Goal: Task Accomplishment & Management: Manage account settings

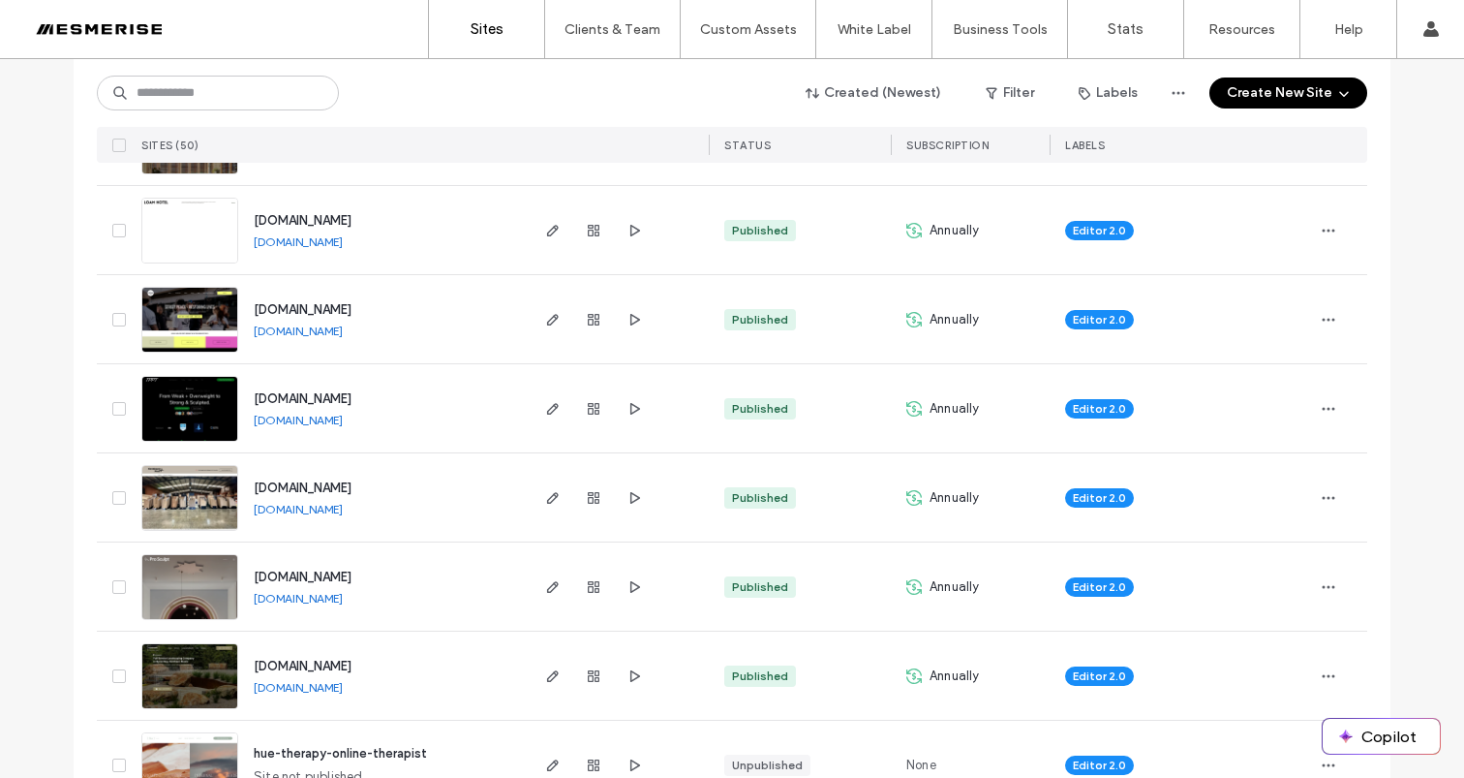
scroll to position [386, 0]
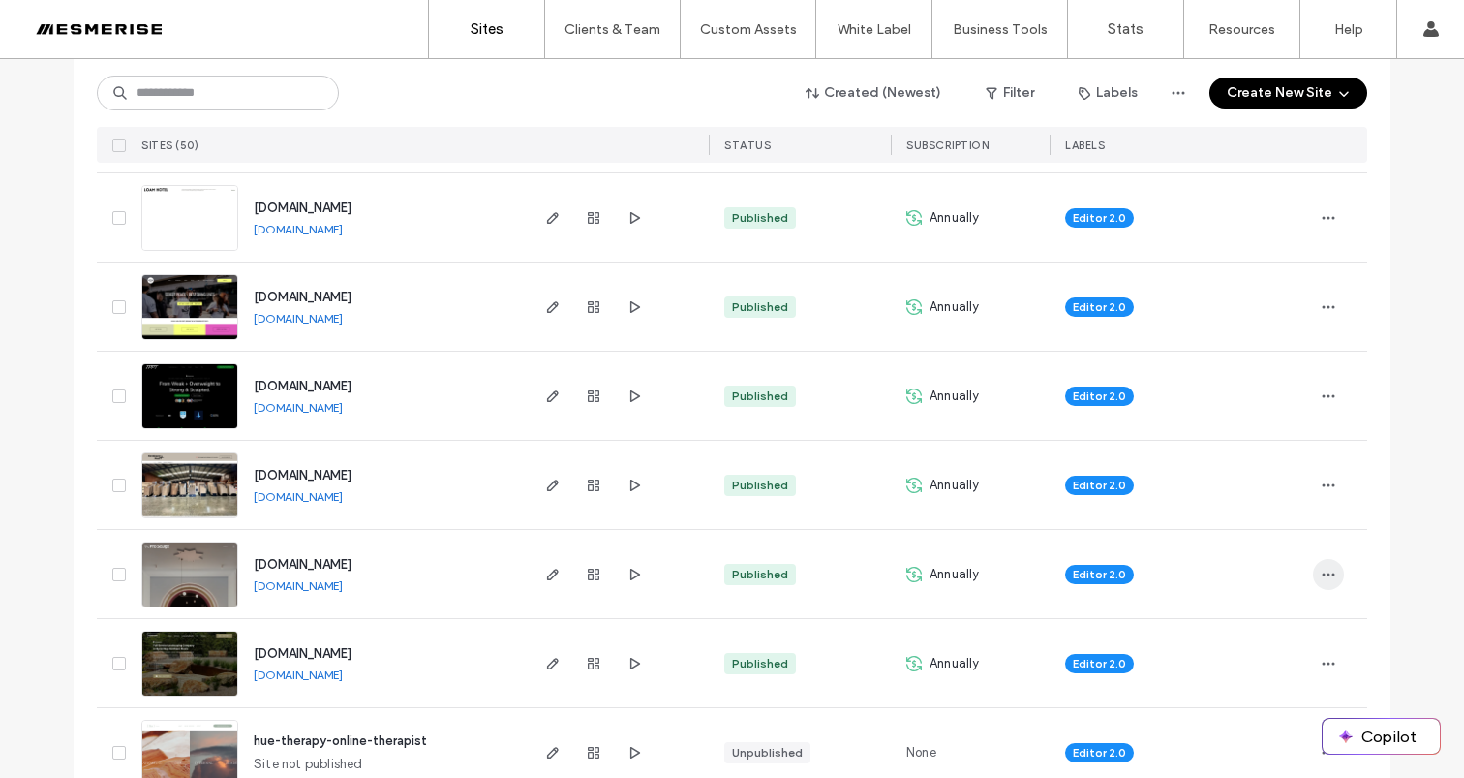
click at [1321, 567] on icon "button" at bounding box center [1328, 574] width 15 height 15
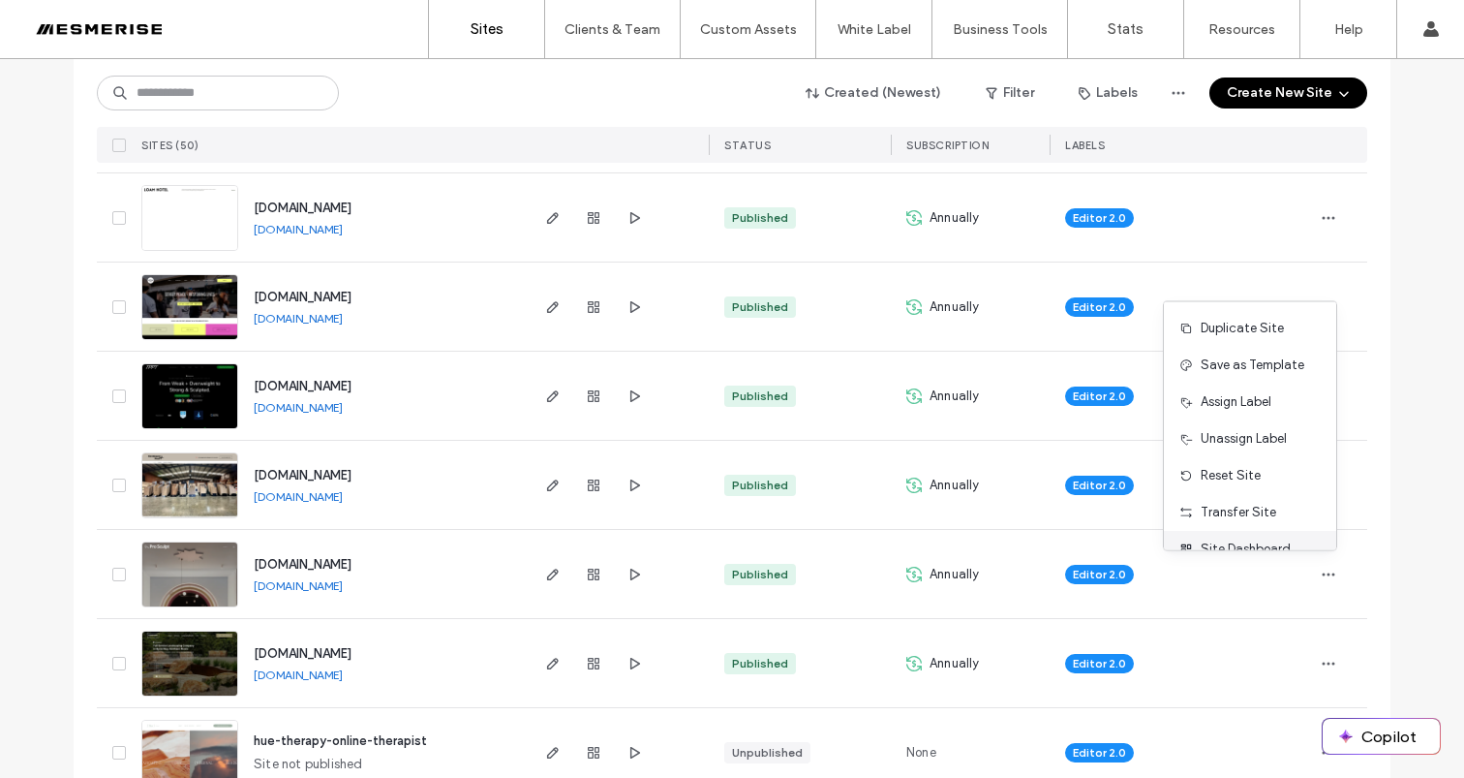
click at [1247, 541] on span "Site Dashboard" at bounding box center [1246, 548] width 90 height 19
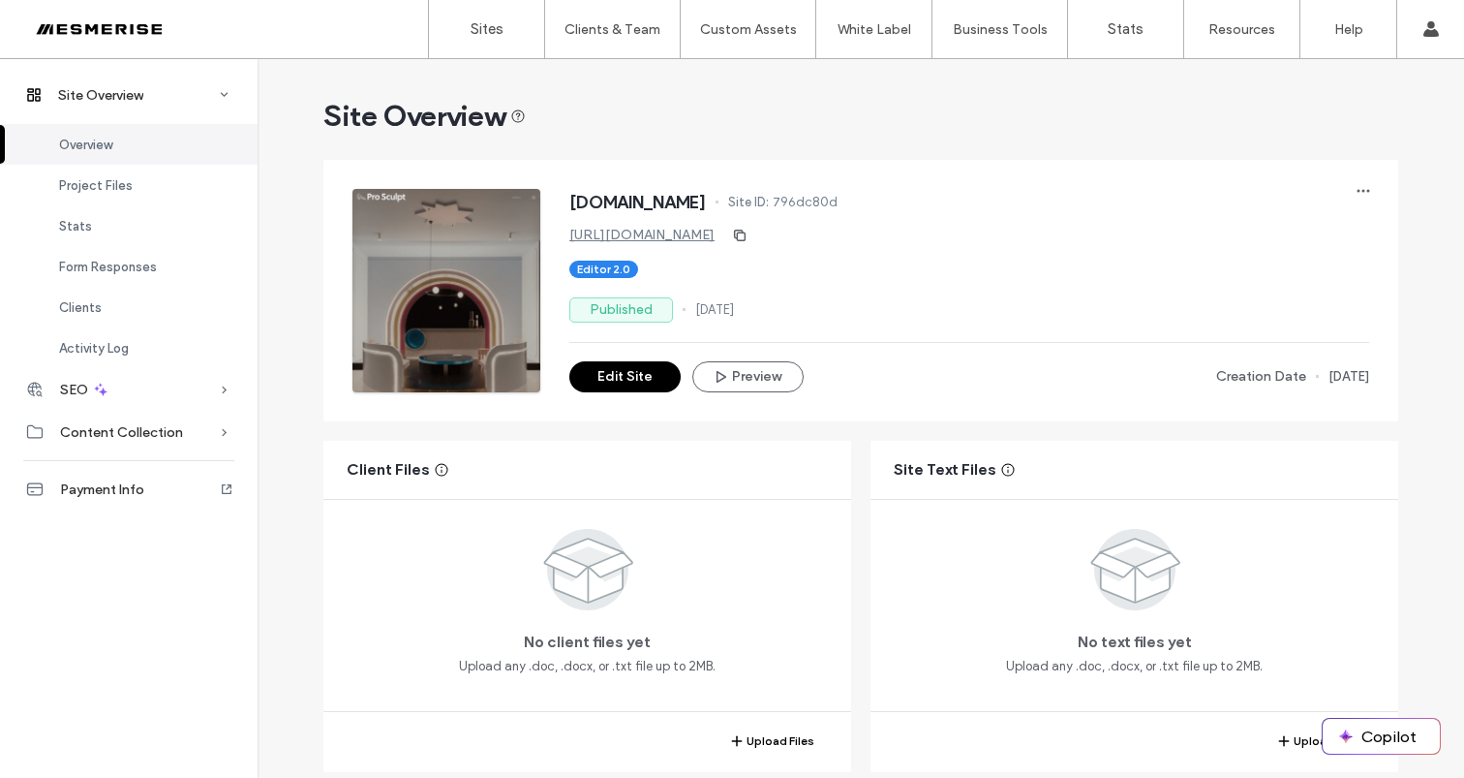
scroll to position [362, 0]
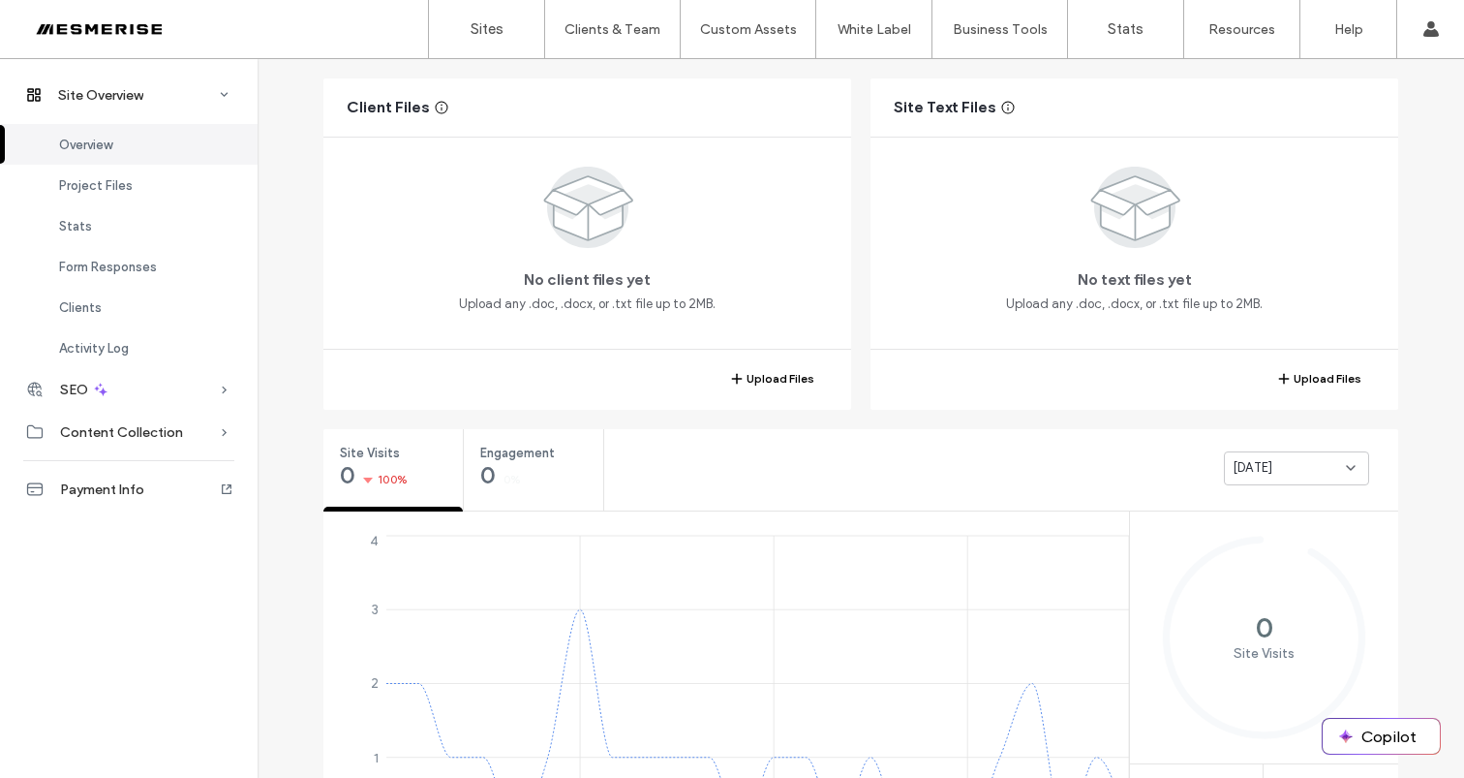
click at [1316, 461] on div "[DATE]" at bounding box center [1289, 467] width 113 height 19
click at [1268, 539] on span "Last 7 days" at bounding box center [1261, 535] width 70 height 19
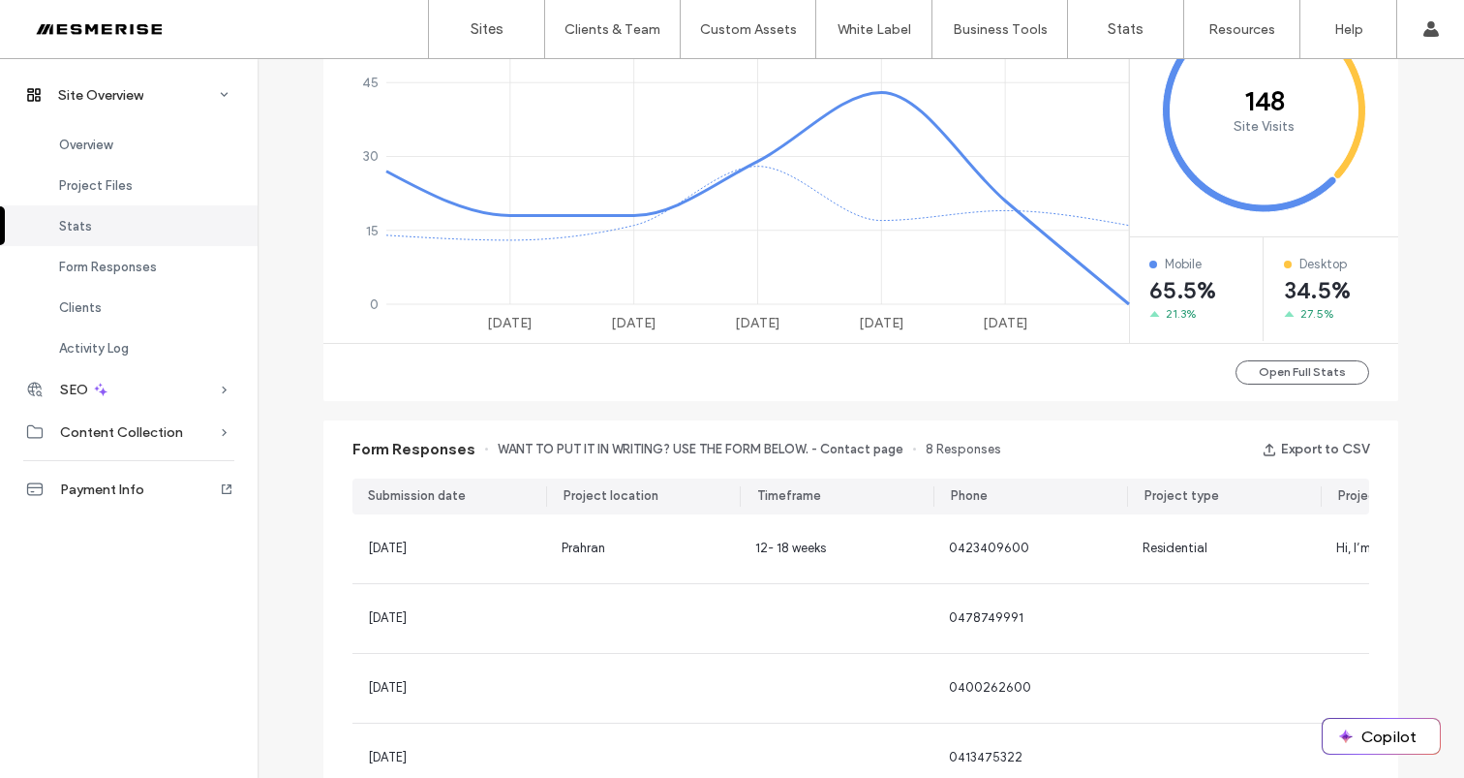
scroll to position [1043, 0]
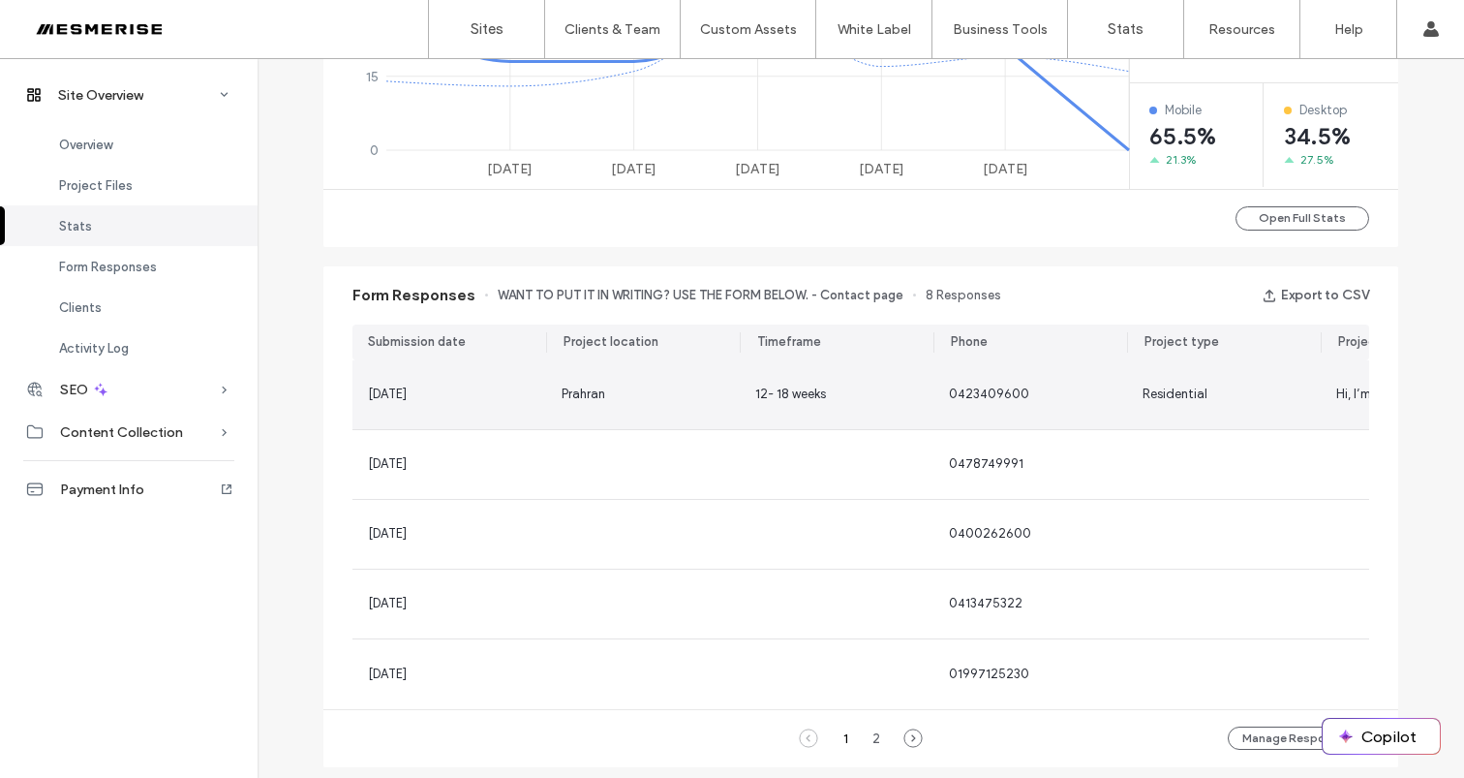
click at [924, 397] on div "12- 18 weeks" at bounding box center [837, 394] width 194 height 69
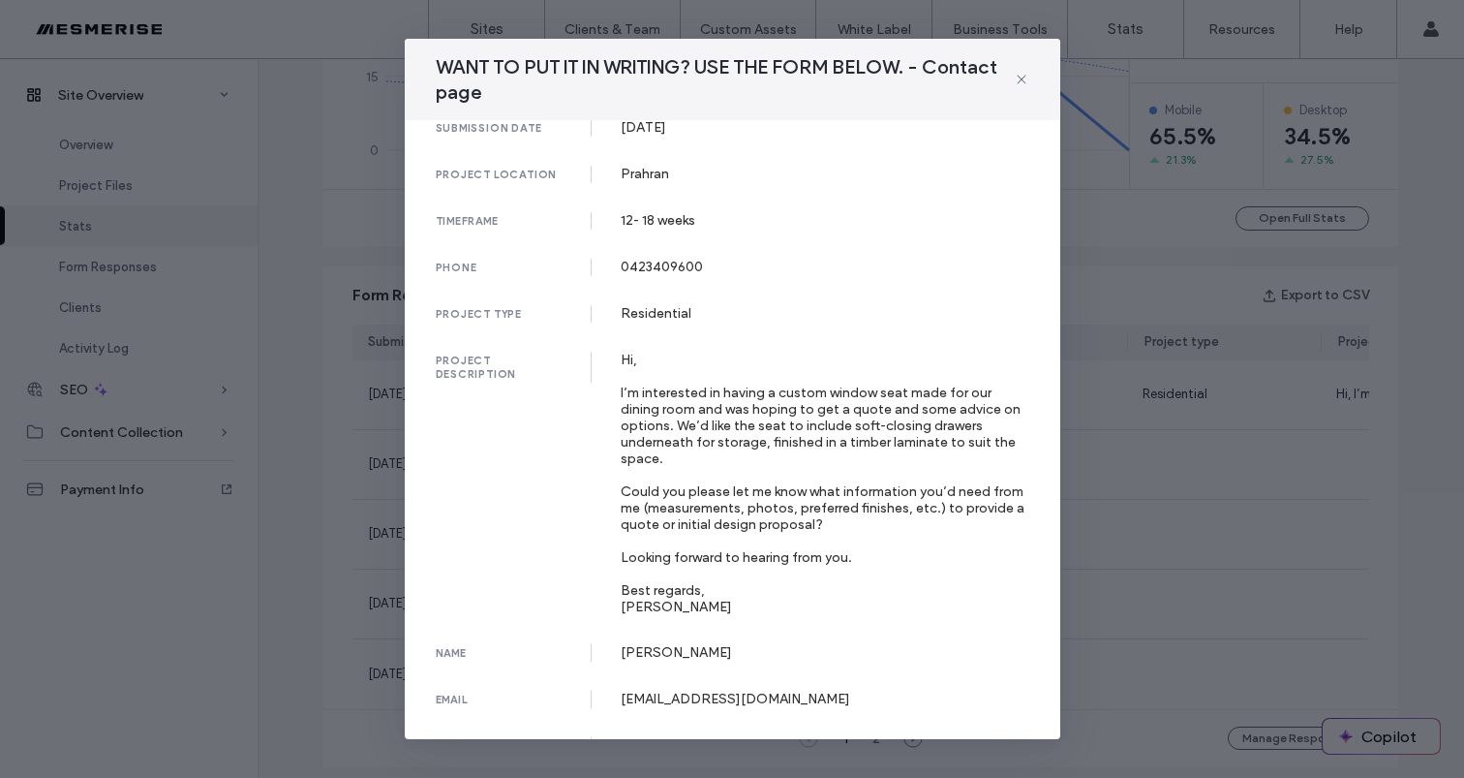
scroll to position [59, 0]
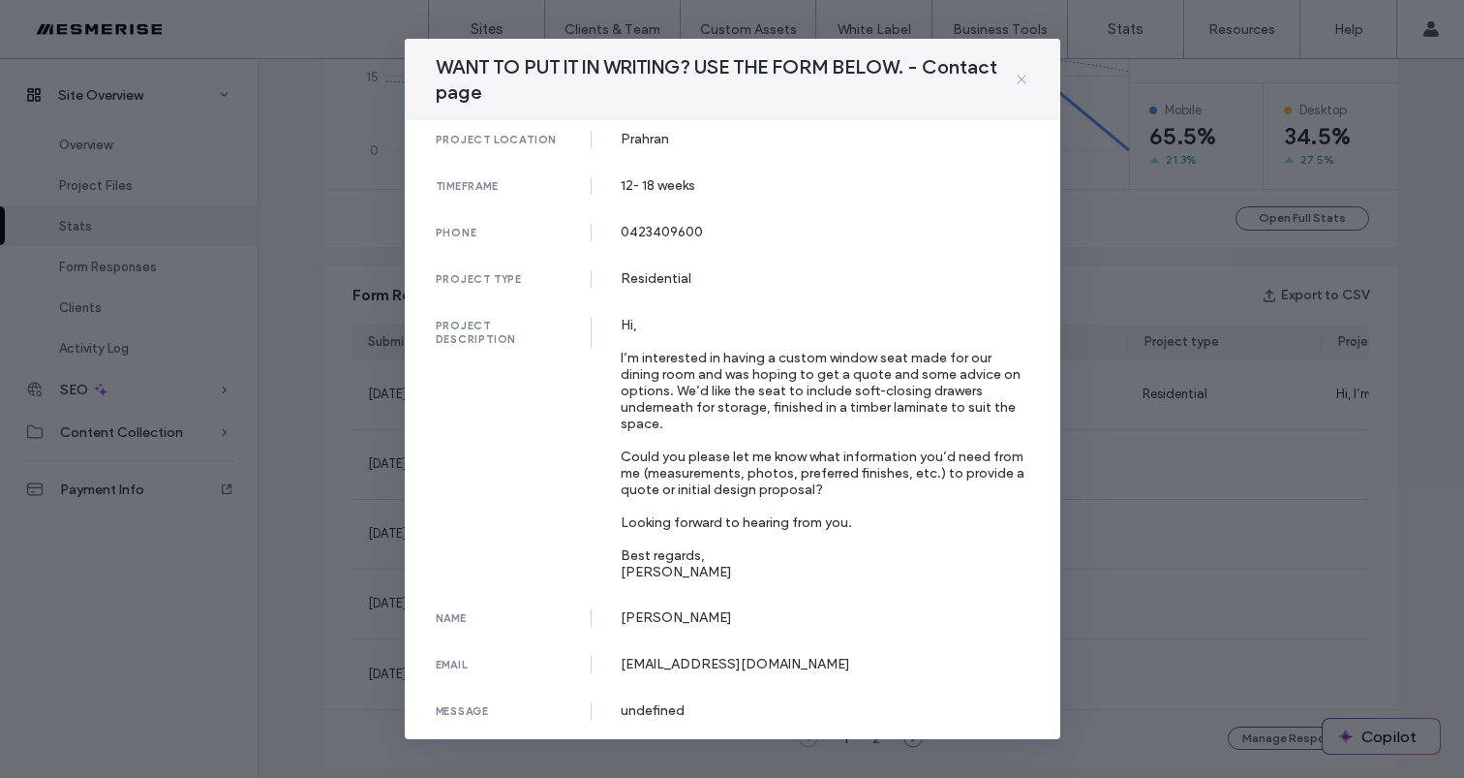
click at [1024, 80] on icon at bounding box center [1021, 79] width 15 height 15
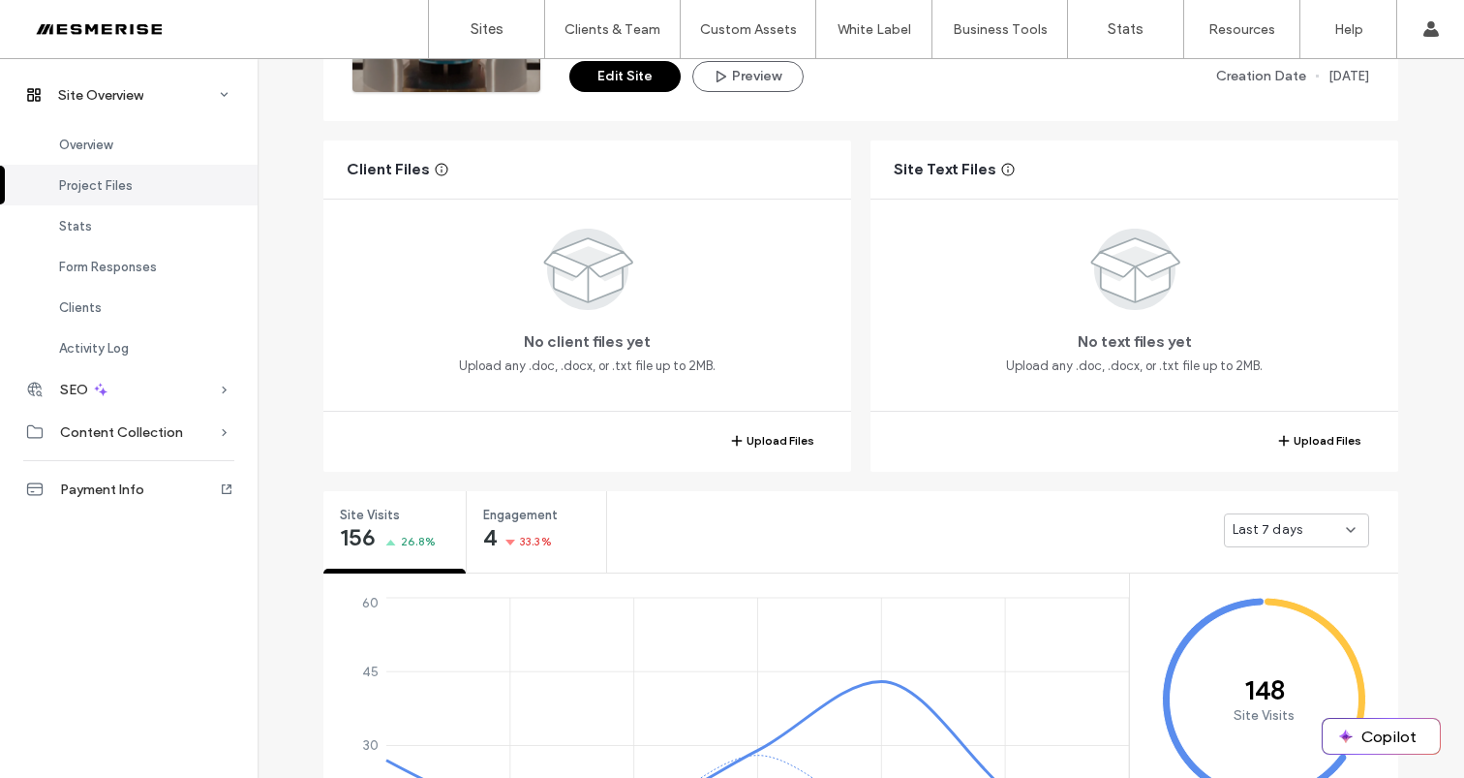
scroll to position [3, 0]
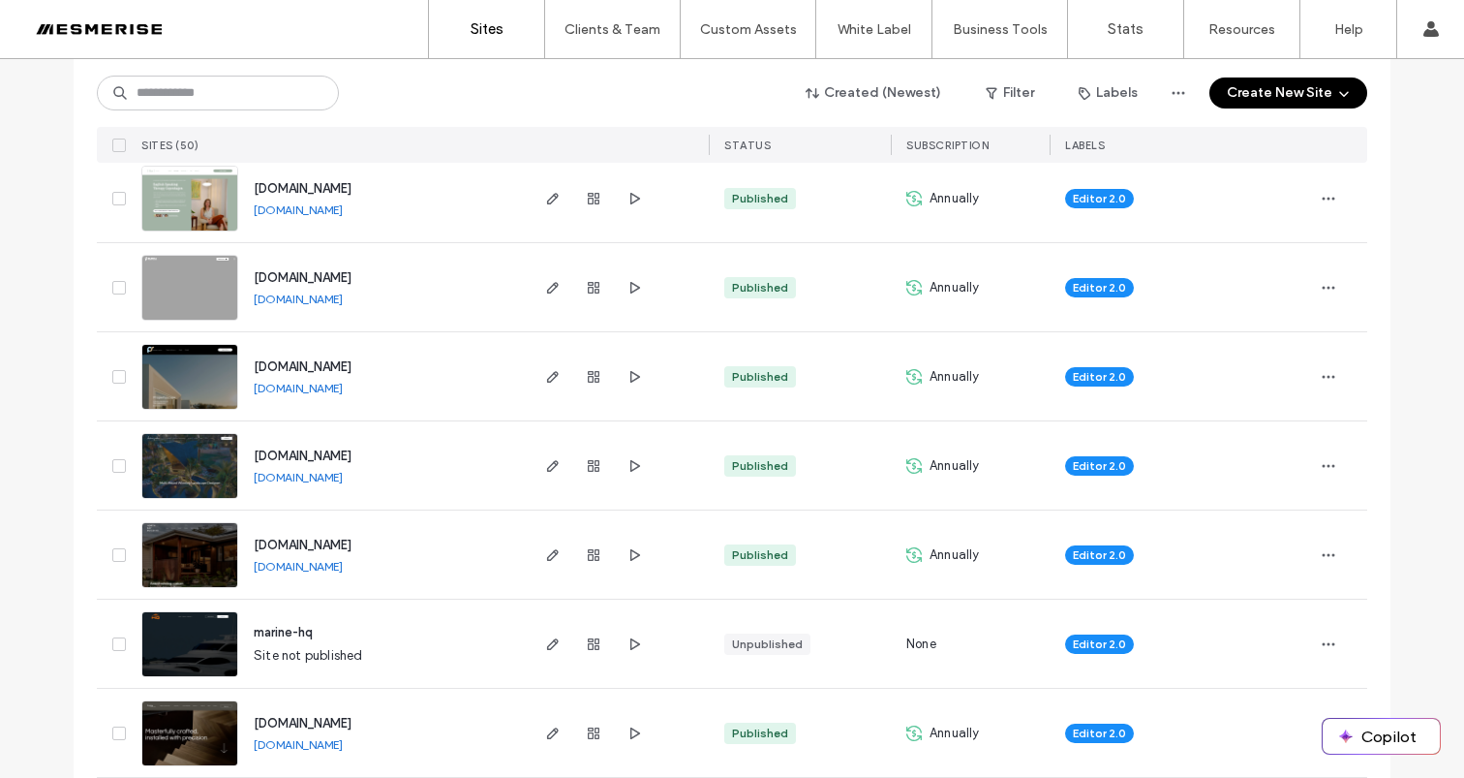
scroll to position [1082, 0]
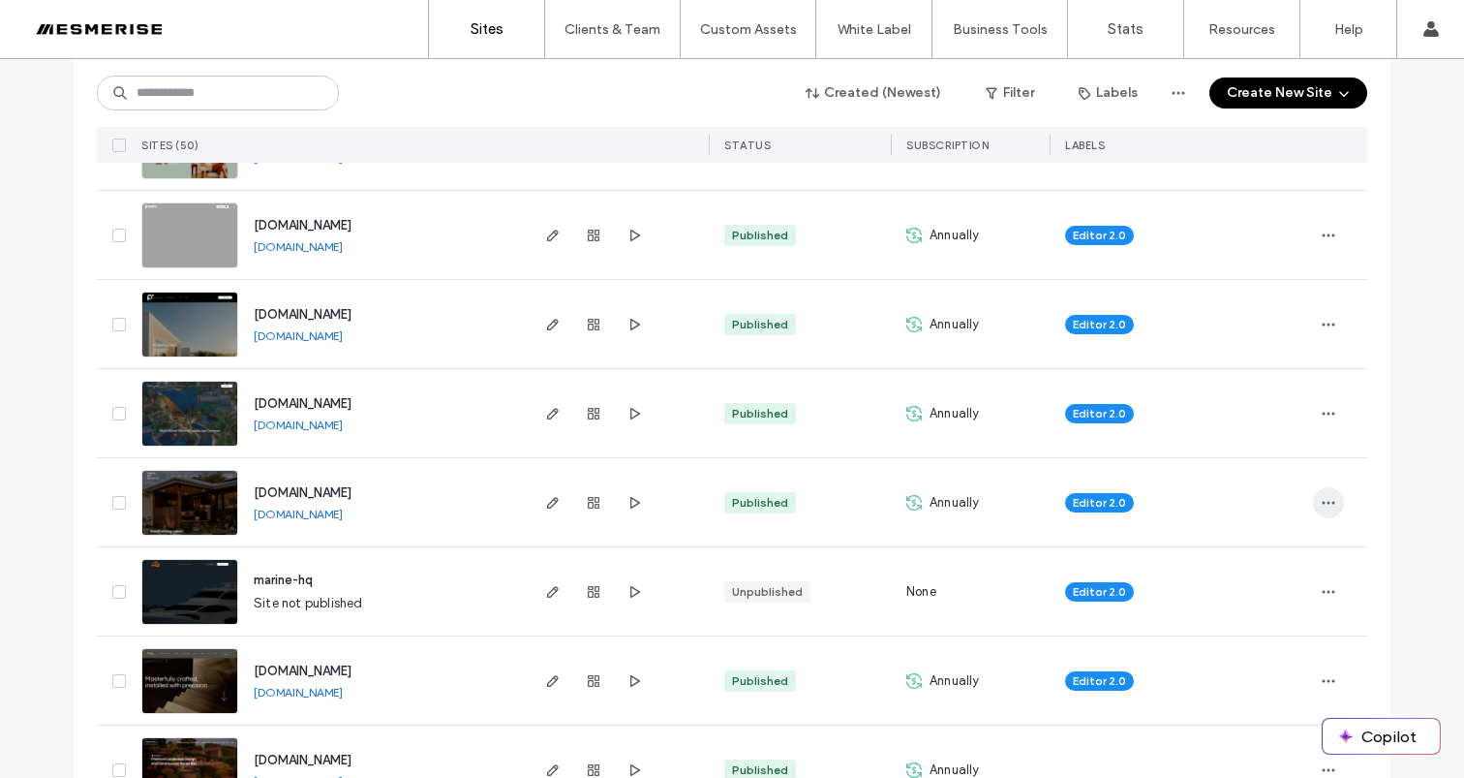
click at [1323, 501] on use "button" at bounding box center [1329, 502] width 13 height 3
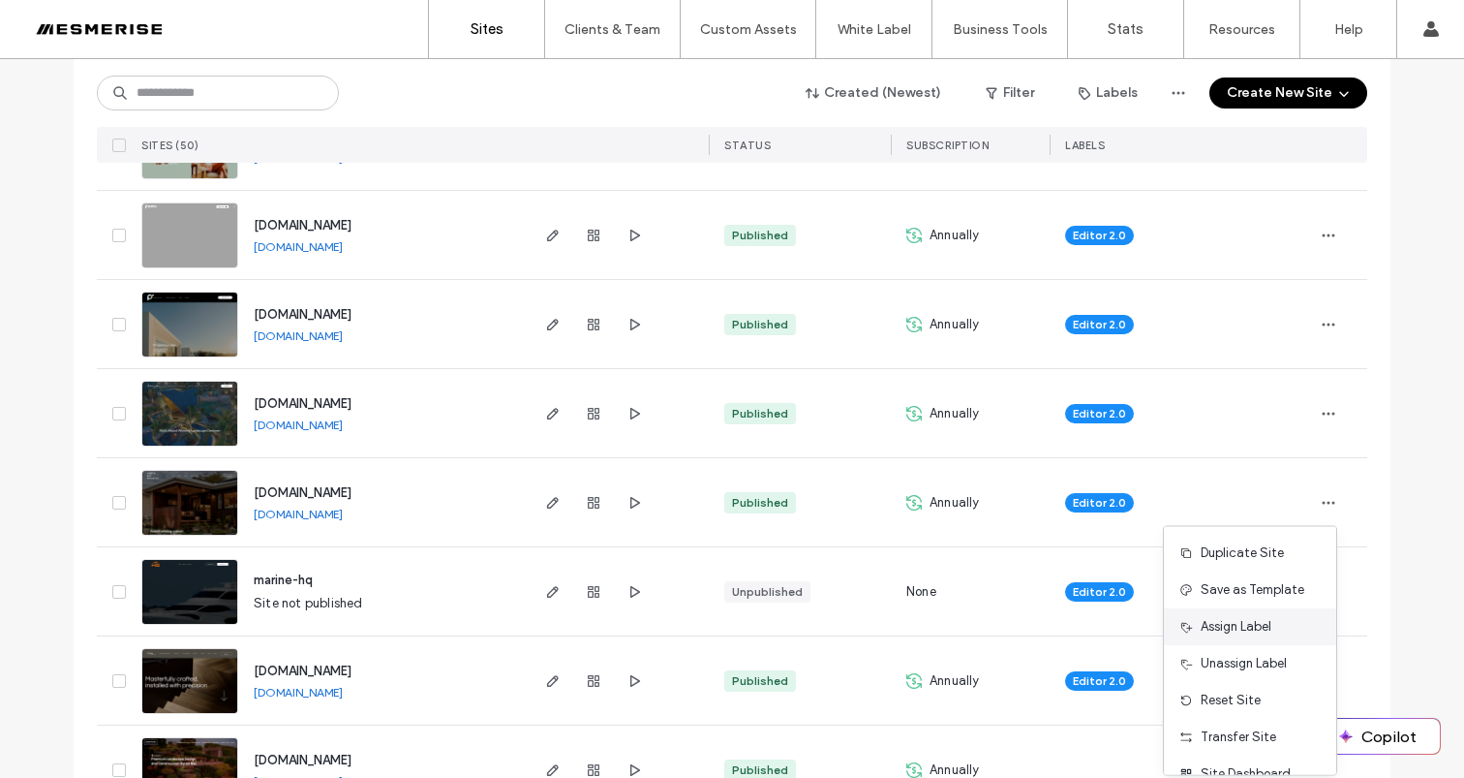
scroll to position [62, 0]
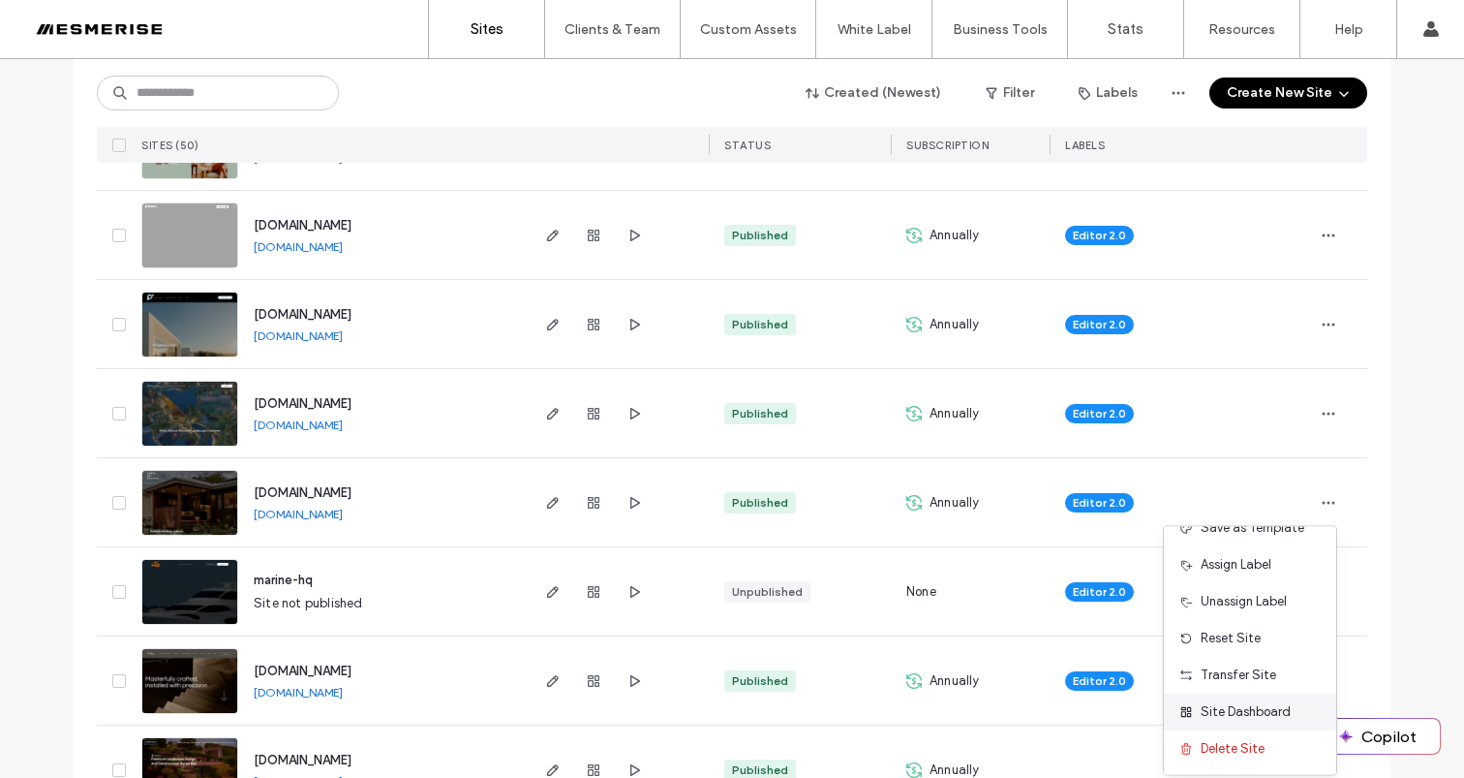
click at [1269, 716] on span "Site Dashboard" at bounding box center [1246, 711] width 90 height 19
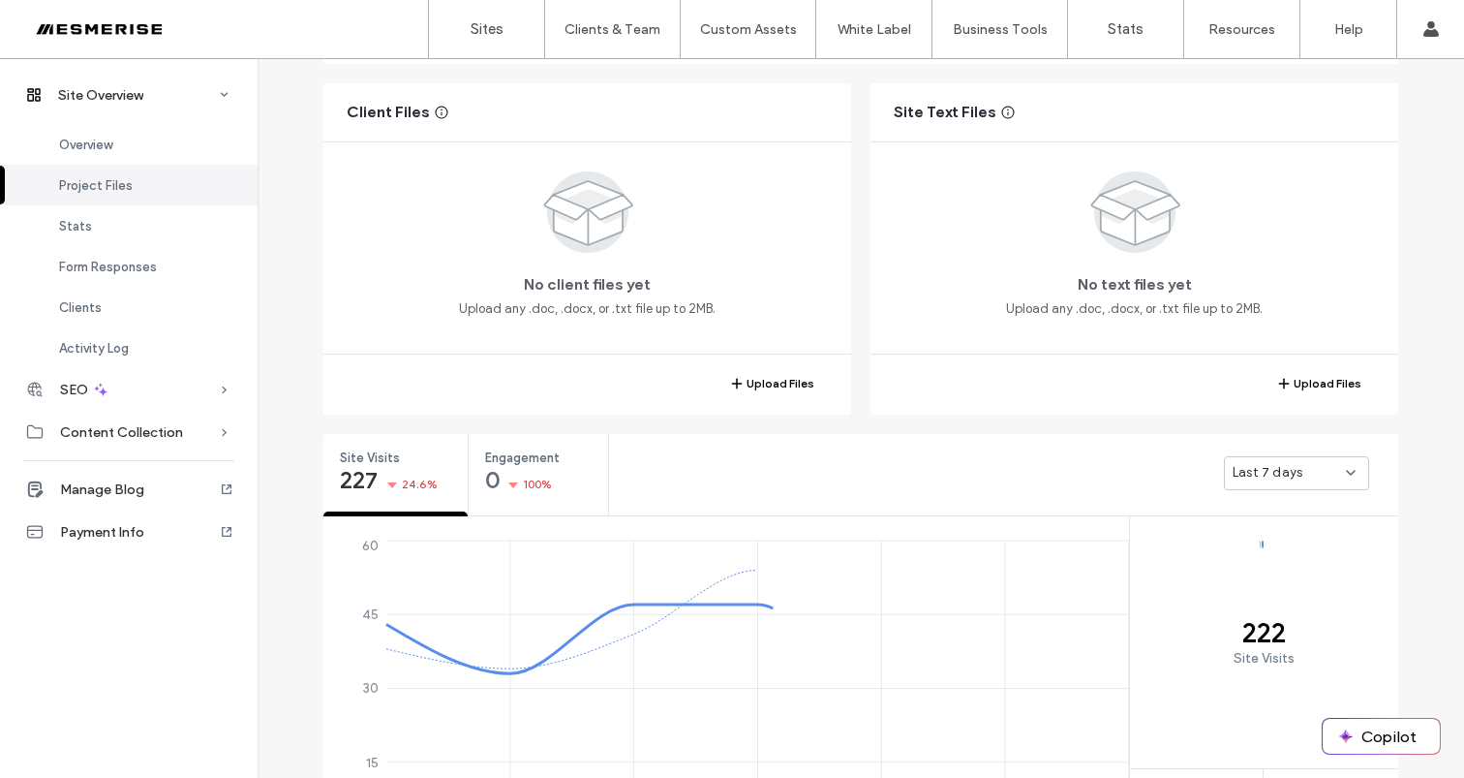
scroll to position [560, 0]
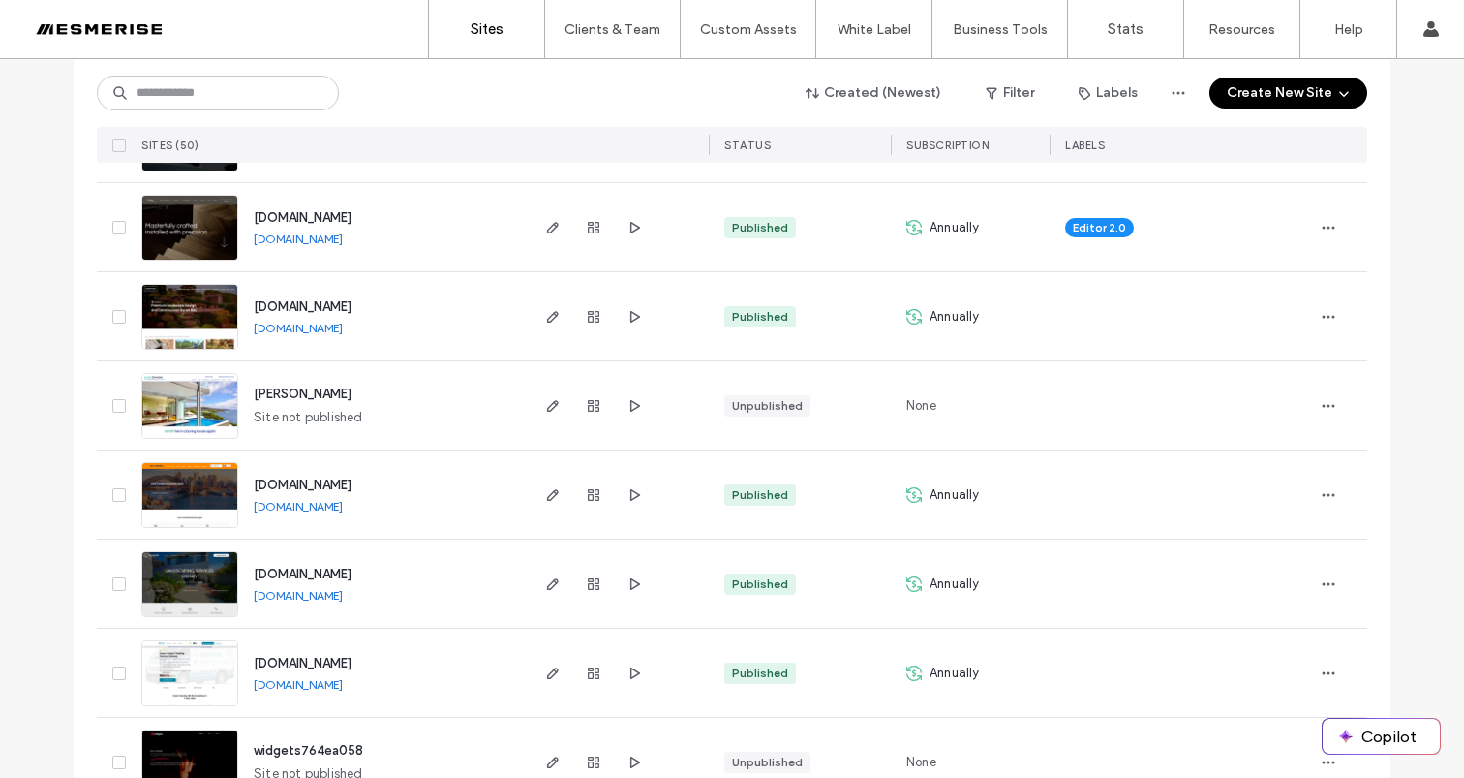
scroll to position [1460, 0]
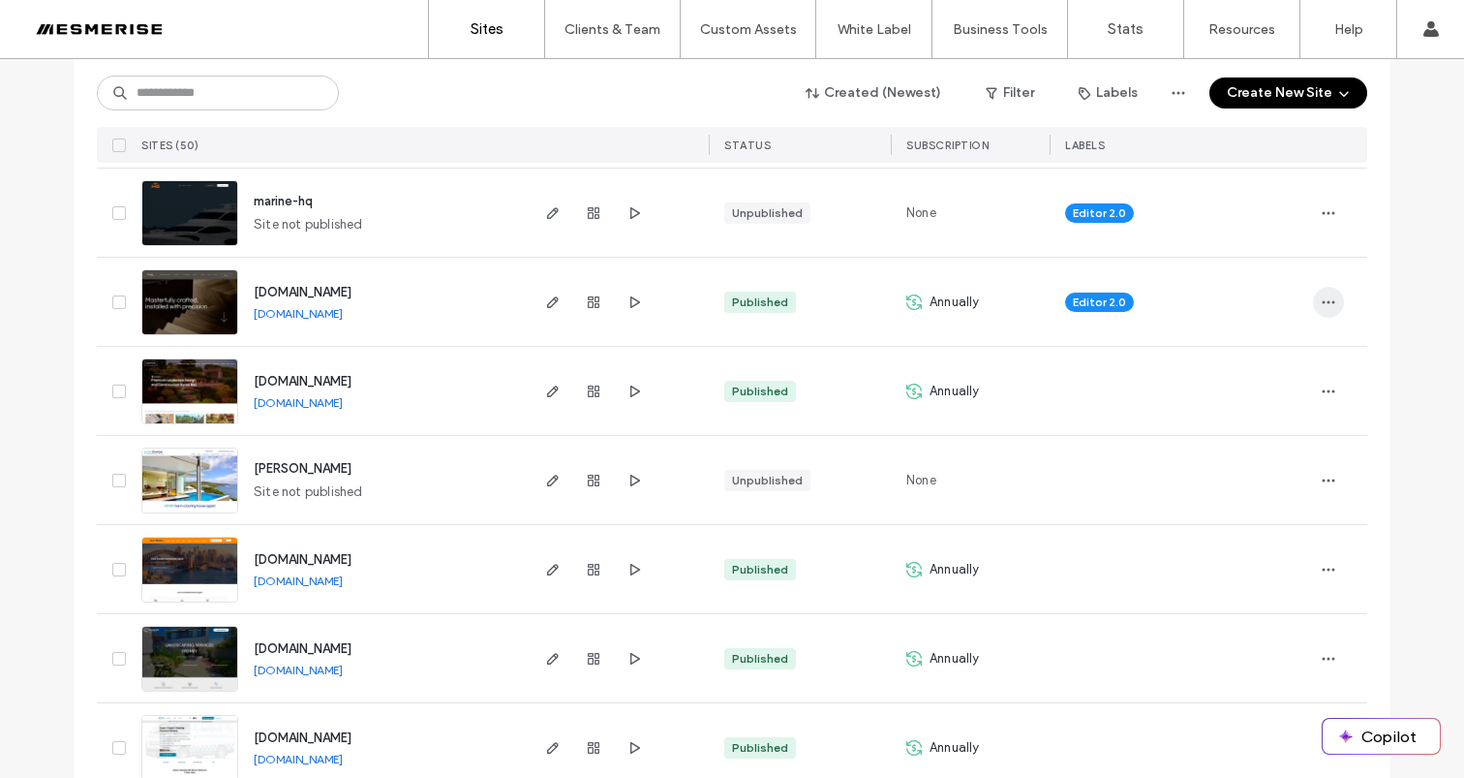
click at [1323, 300] on use "button" at bounding box center [1329, 301] width 13 height 3
click at [1272, 567] on span "Site Dashboard" at bounding box center [1246, 573] width 90 height 19
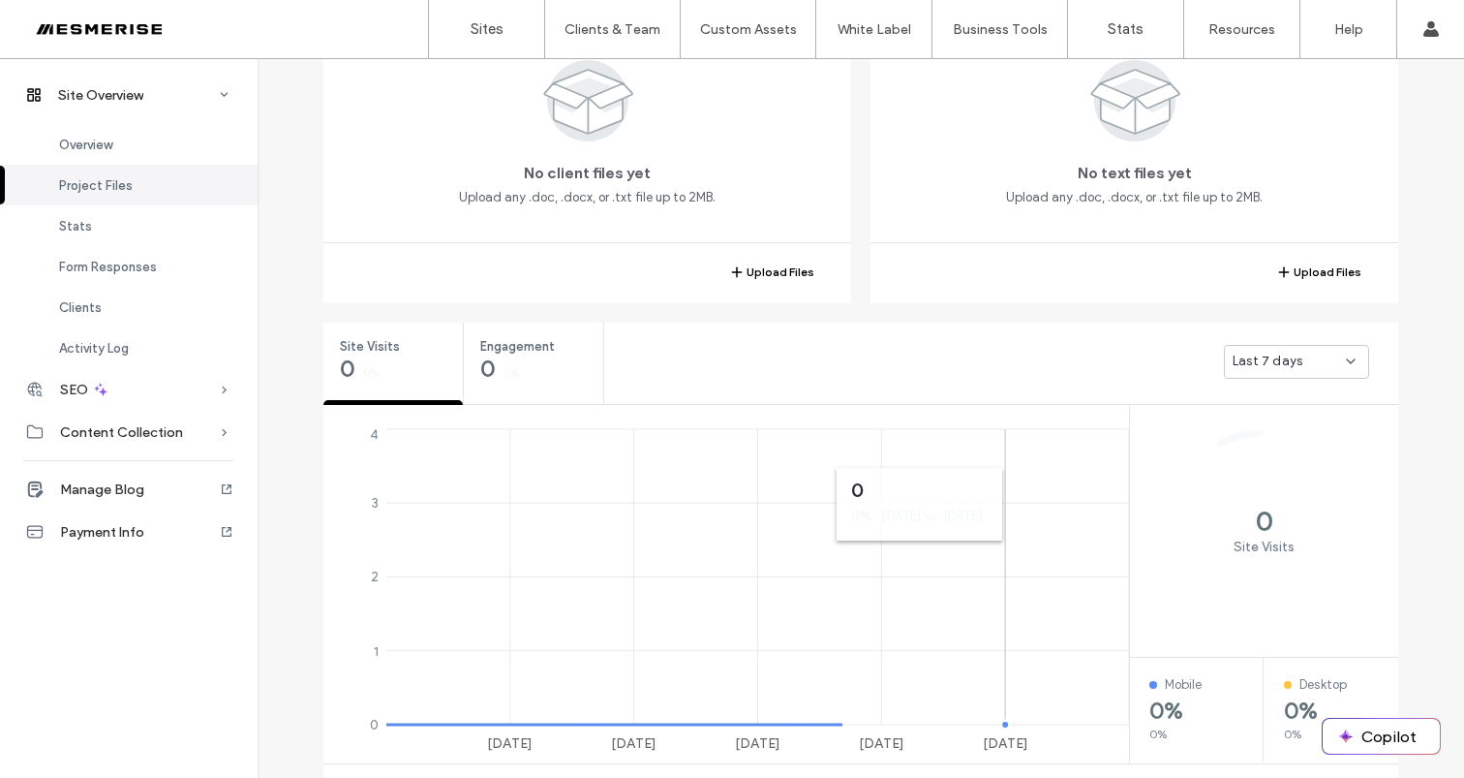
scroll to position [492, 0]
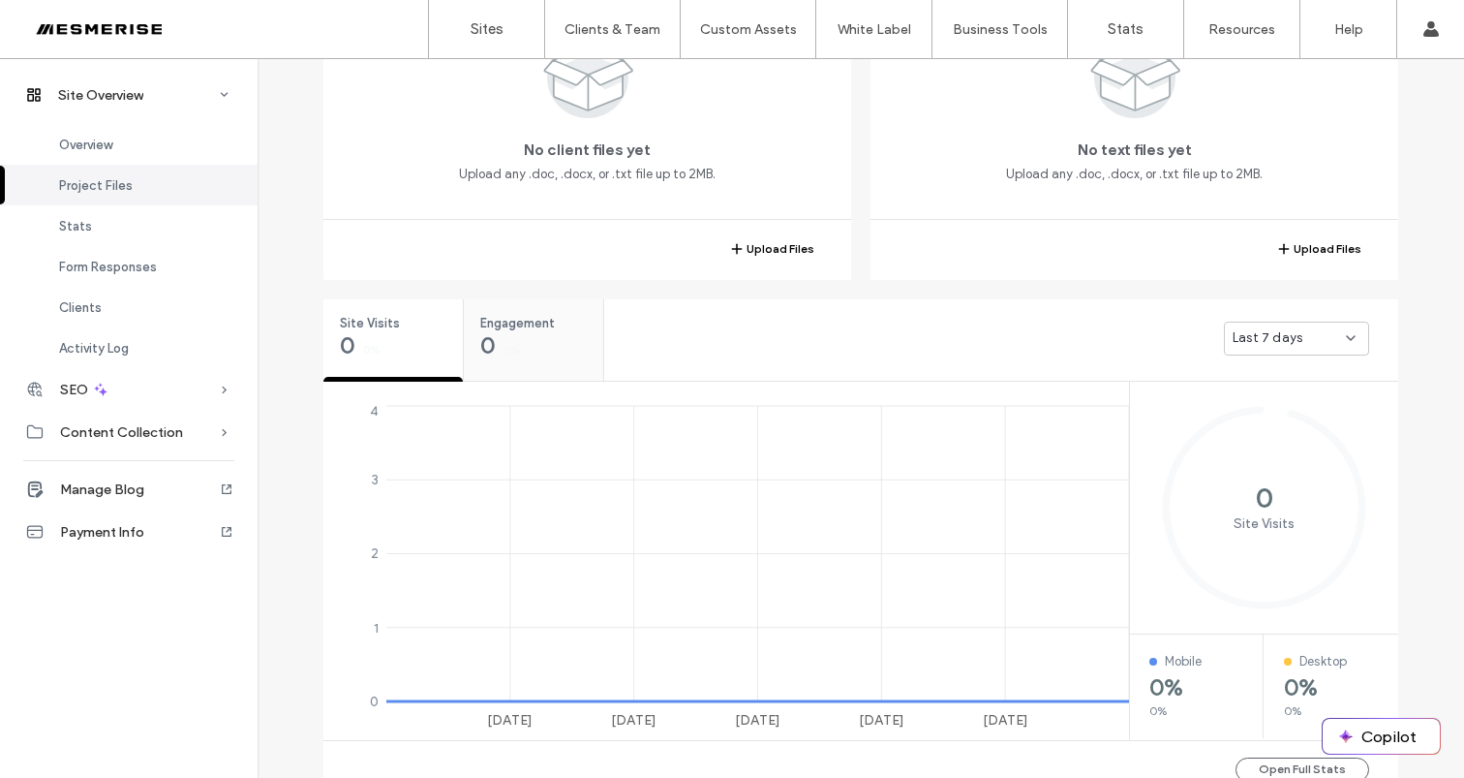
click at [492, 328] on span "Engagement" at bounding box center [527, 323] width 94 height 19
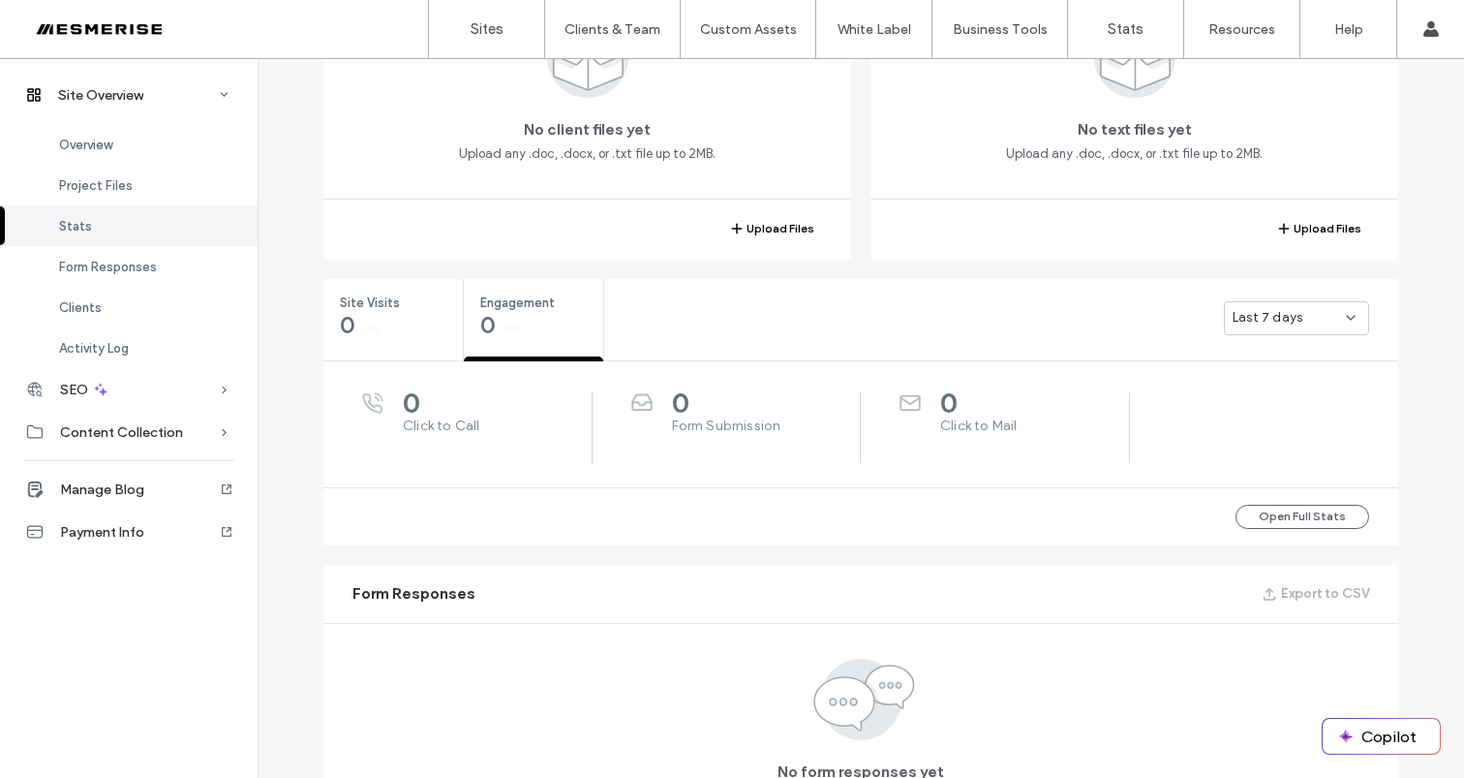
scroll to position [513, 0]
click at [445, 315] on div "Site Visits 0 0%" at bounding box center [392, 314] width 139 height 73
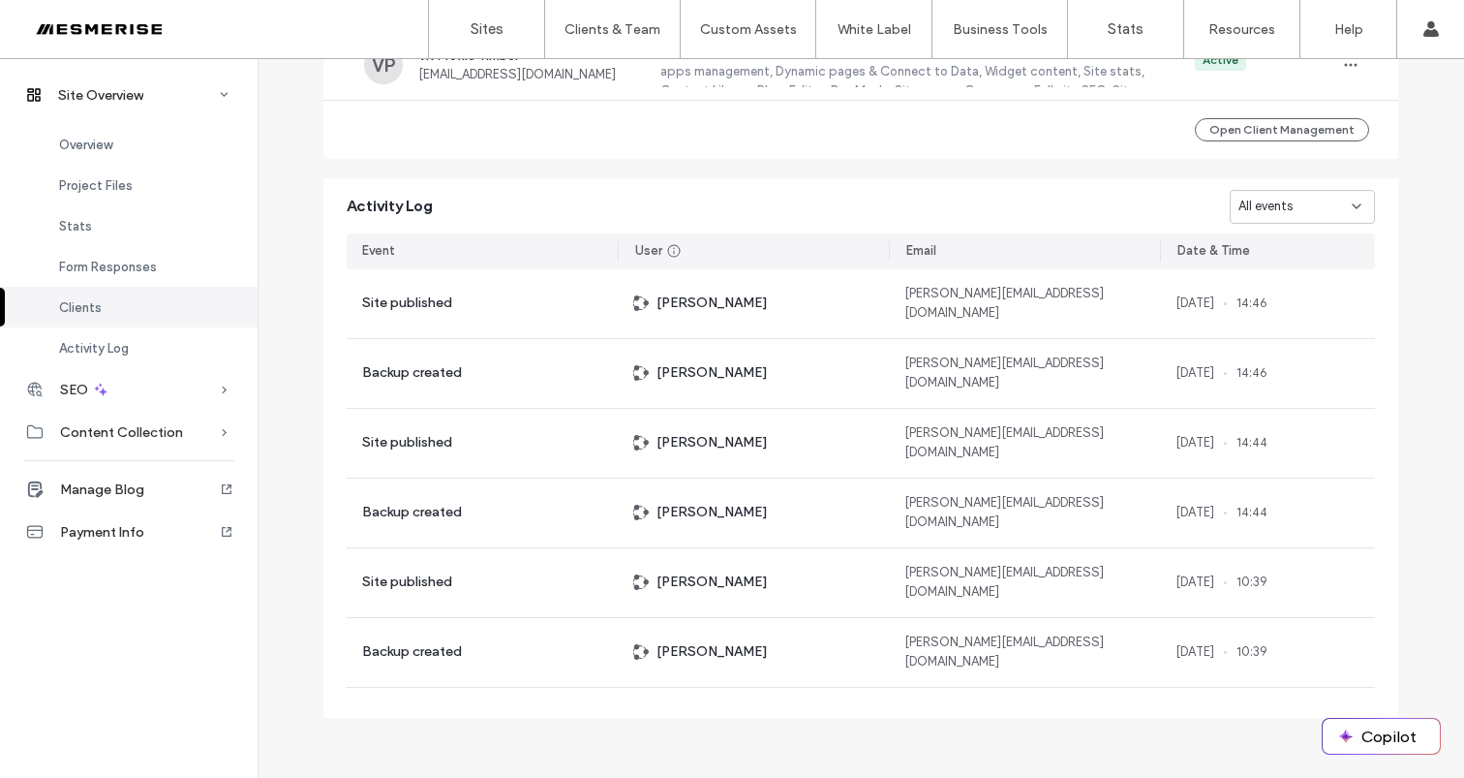
scroll to position [467, 0]
